Goal: Information Seeking & Learning: Learn about a topic

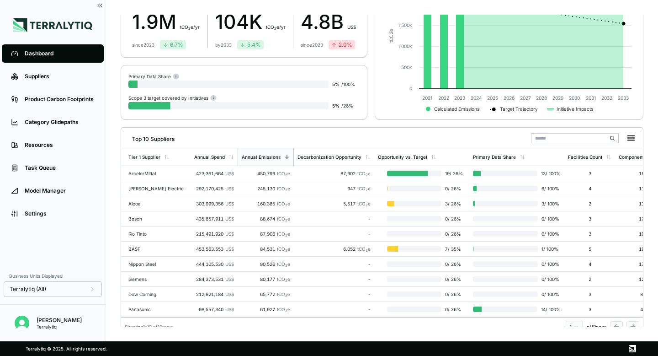
scroll to position [98, 0]
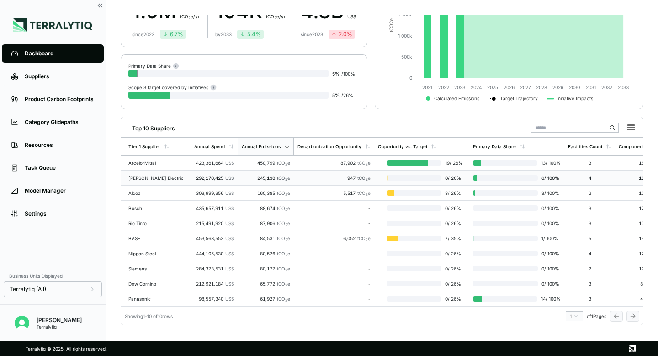
click at [164, 179] on div "[PERSON_NAME] Electric" at bounding box center [157, 177] width 59 height 5
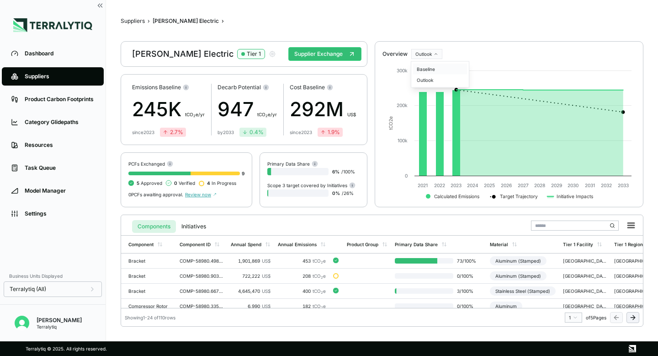
click at [428, 68] on div "Baseline" at bounding box center [440, 69] width 54 height 11
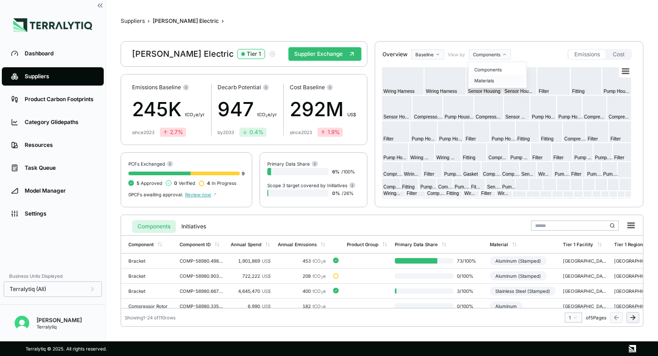
click at [484, 80] on div "Materials" at bounding box center [498, 80] width 54 height 11
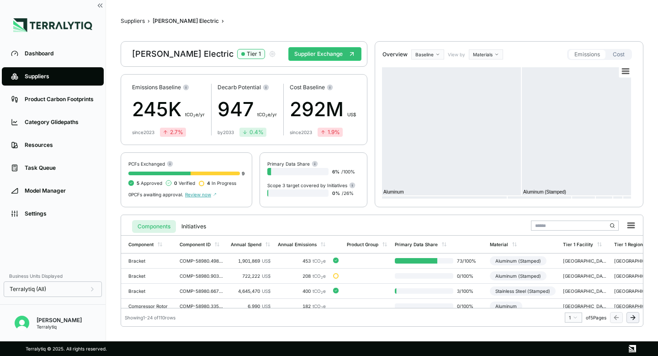
click at [625, 51] on button "Cost" at bounding box center [619, 54] width 23 height 9
click at [590, 51] on button "Emissions" at bounding box center [587, 54] width 37 height 9
click at [139, 21] on button "Suppliers" at bounding box center [133, 20] width 24 height 7
